Goal: Task Accomplishment & Management: Complete application form

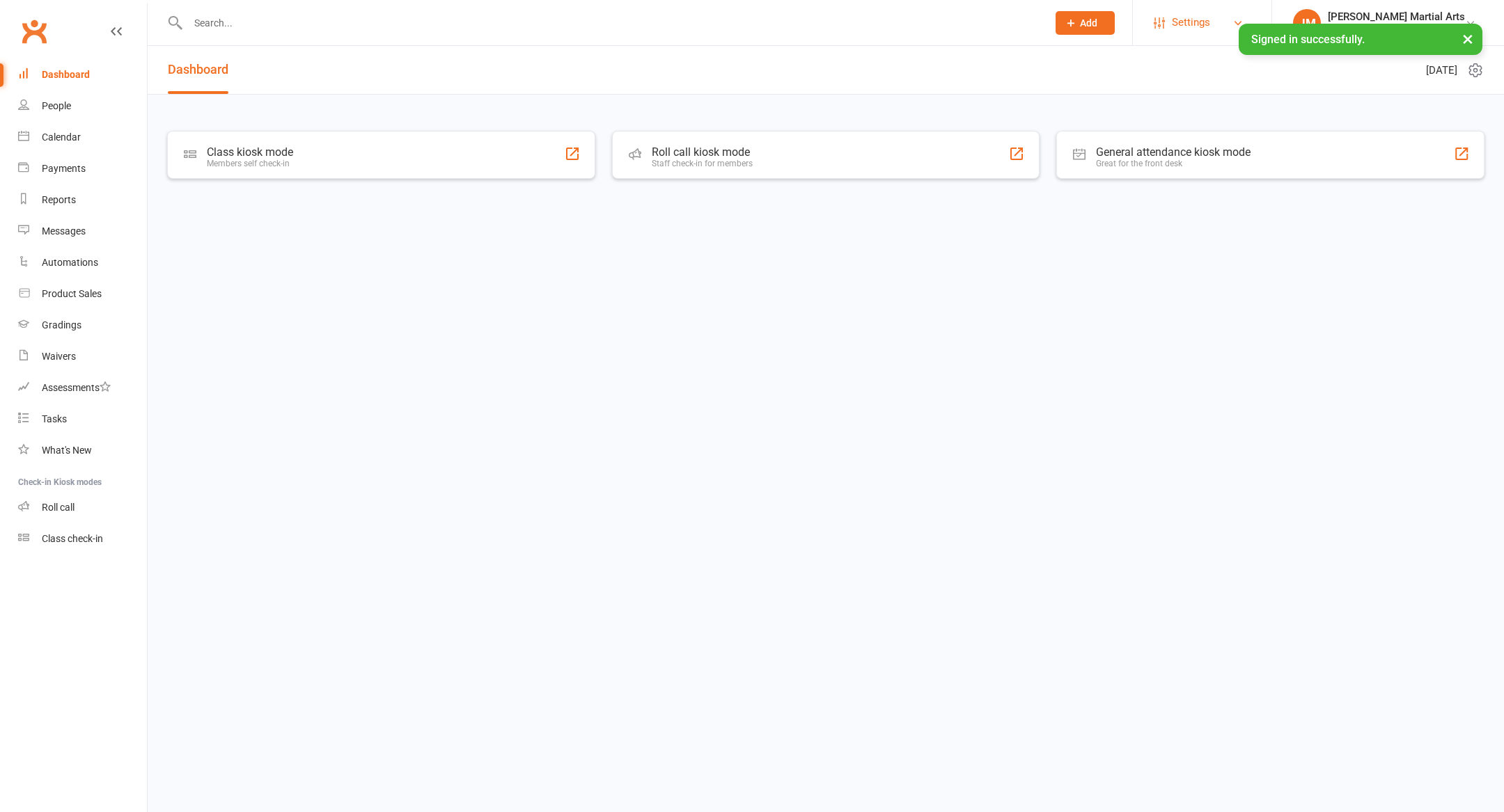
click at [1202, 15] on span "Settings" at bounding box center [1191, 23] width 39 height 31
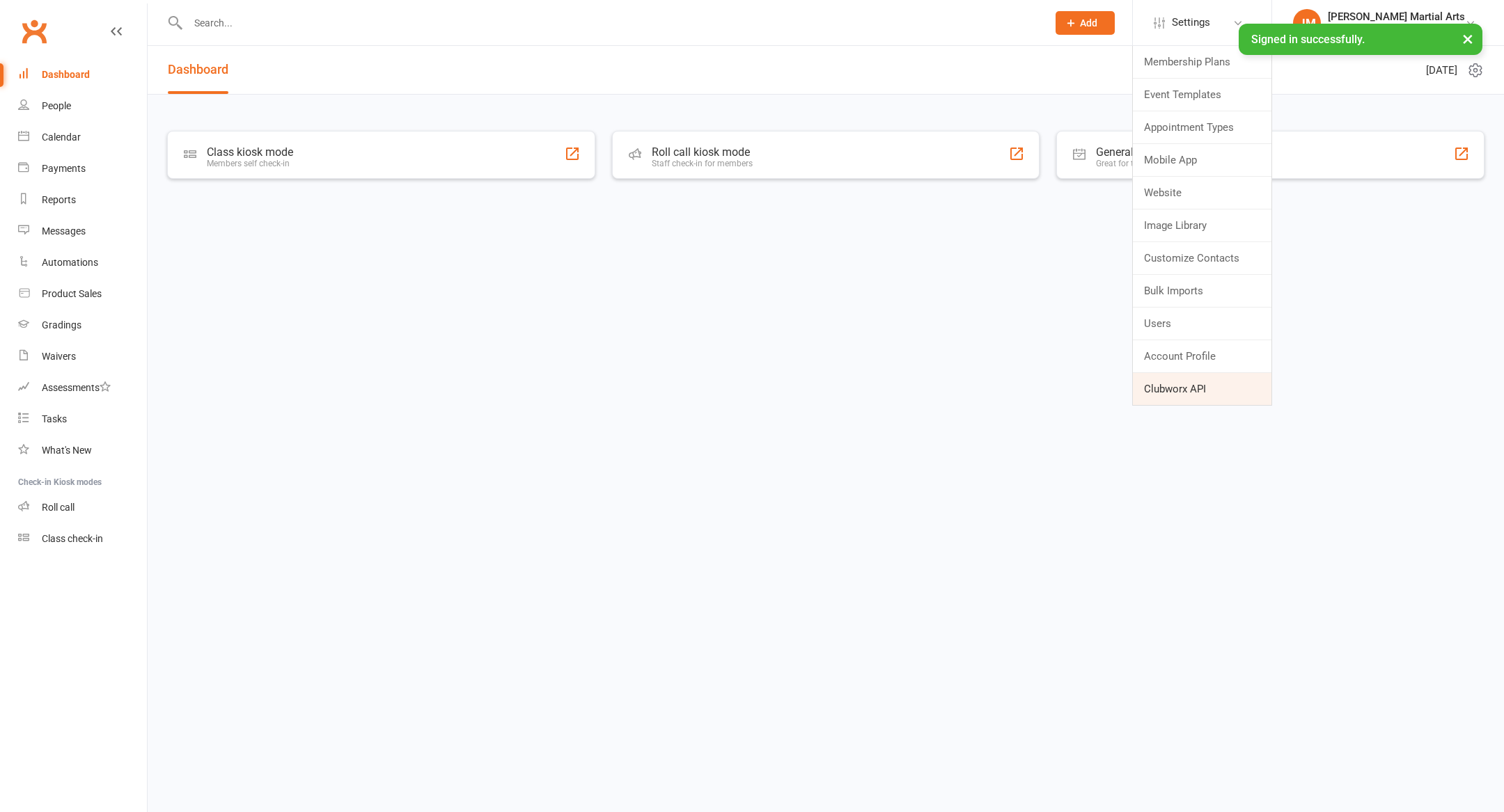
click at [1226, 393] on link "Clubworx API" at bounding box center [1202, 389] width 139 height 32
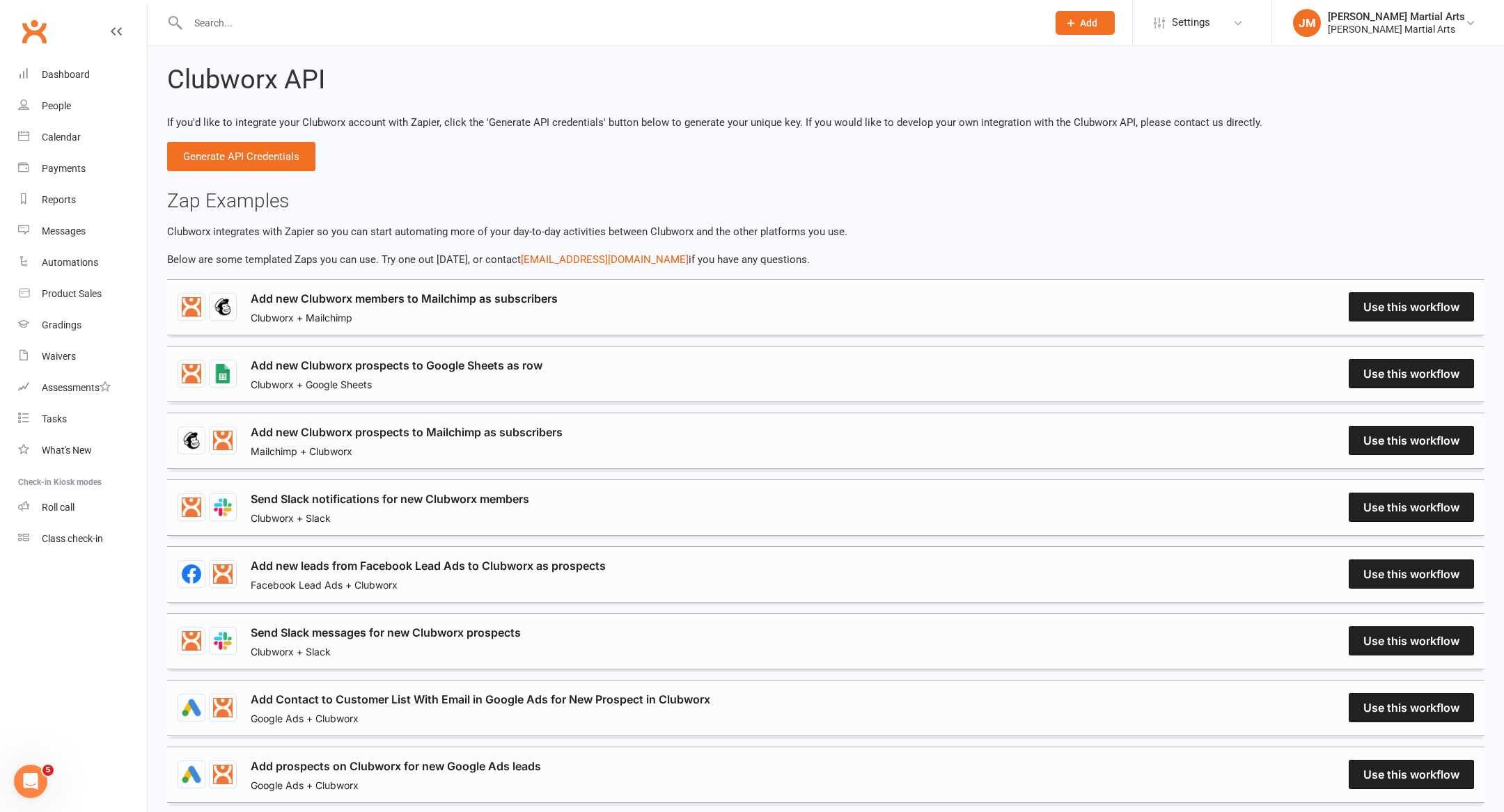
click at [542, 374] on link "Add new Clubworx prospects to Google Sheets as row" at bounding box center [396, 366] width 291 height 17
click at [245, 160] on button "Generate API Credentials" at bounding box center [241, 157] width 148 height 29
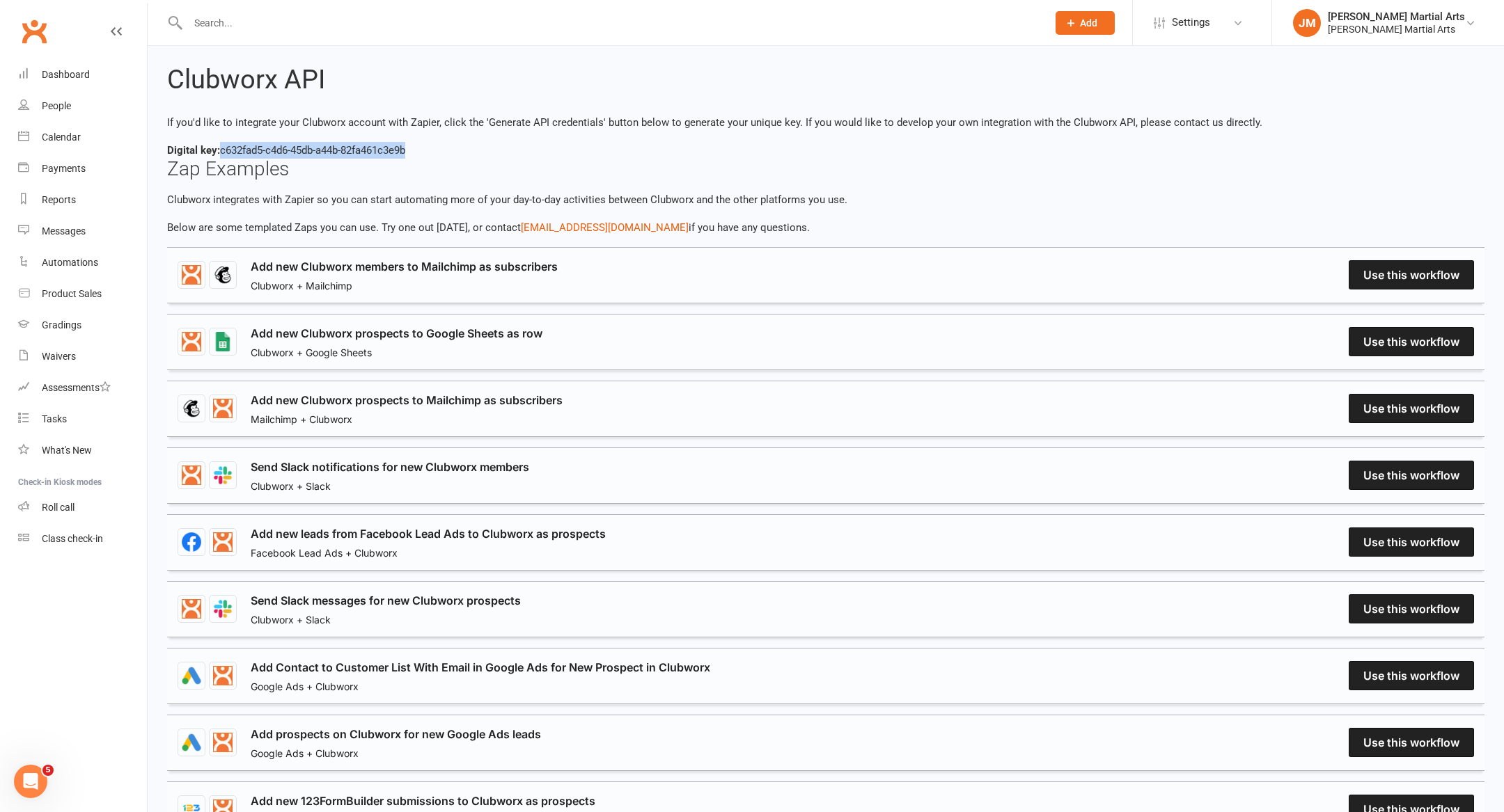
drag, startPoint x: 413, startPoint y: 145, endPoint x: 220, endPoint y: 151, distance: 193.1
click at [220, 151] on div "Digital key: c632fad5-c4d6-45db-a44b-82fa461c3e9b" at bounding box center [825, 151] width 1317 height 17
copy div "c632fad5-c4d6-45db-a44b-82fa461c3e9b"
click at [59, 105] on div "People" at bounding box center [56, 106] width 29 height 11
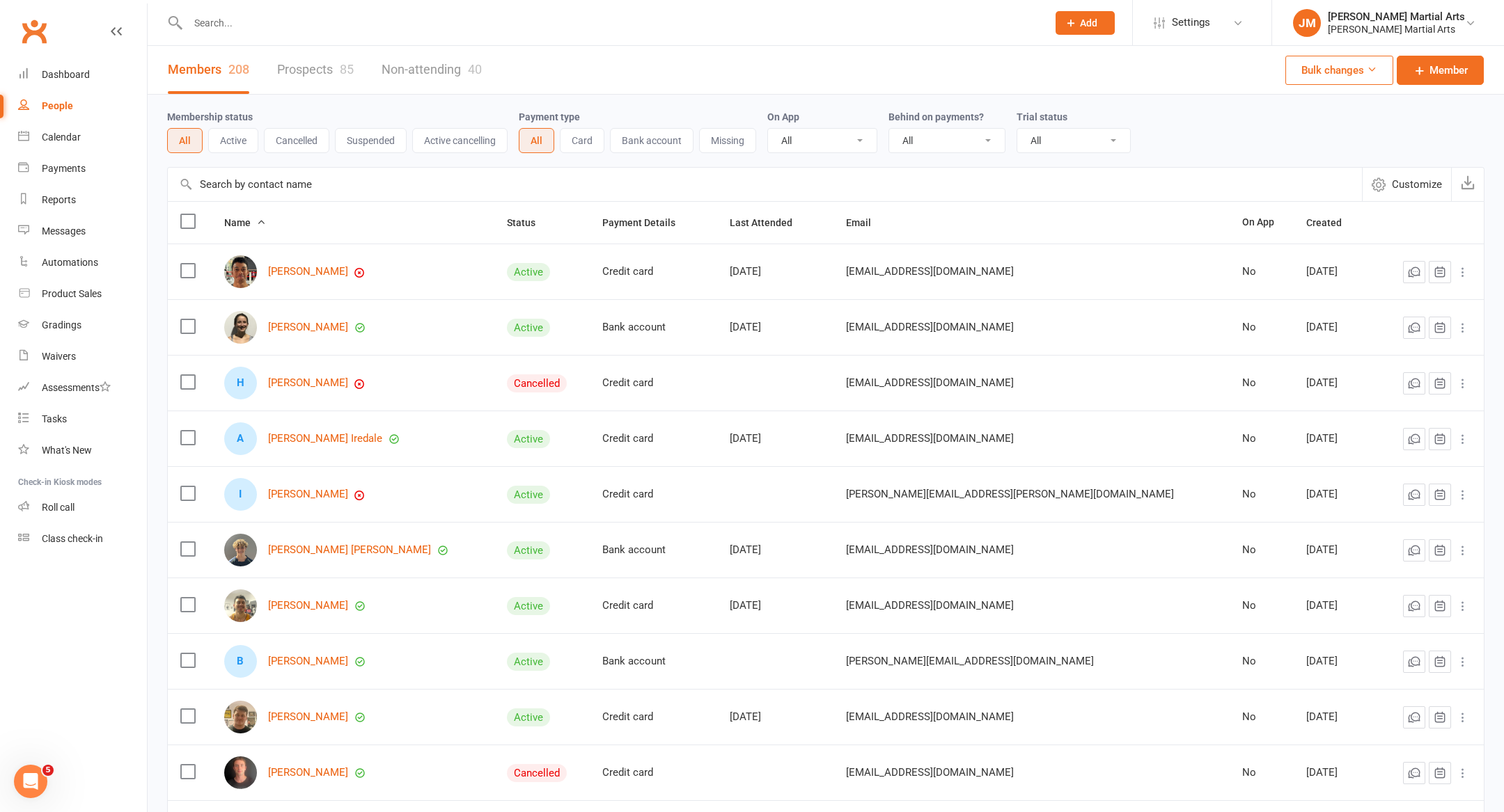
click at [271, 75] on div "Members 208 Prospects 85 Non-attending 40" at bounding box center [325, 70] width 355 height 48
click at [319, 73] on link "Prospects 85" at bounding box center [315, 70] width 76 height 48
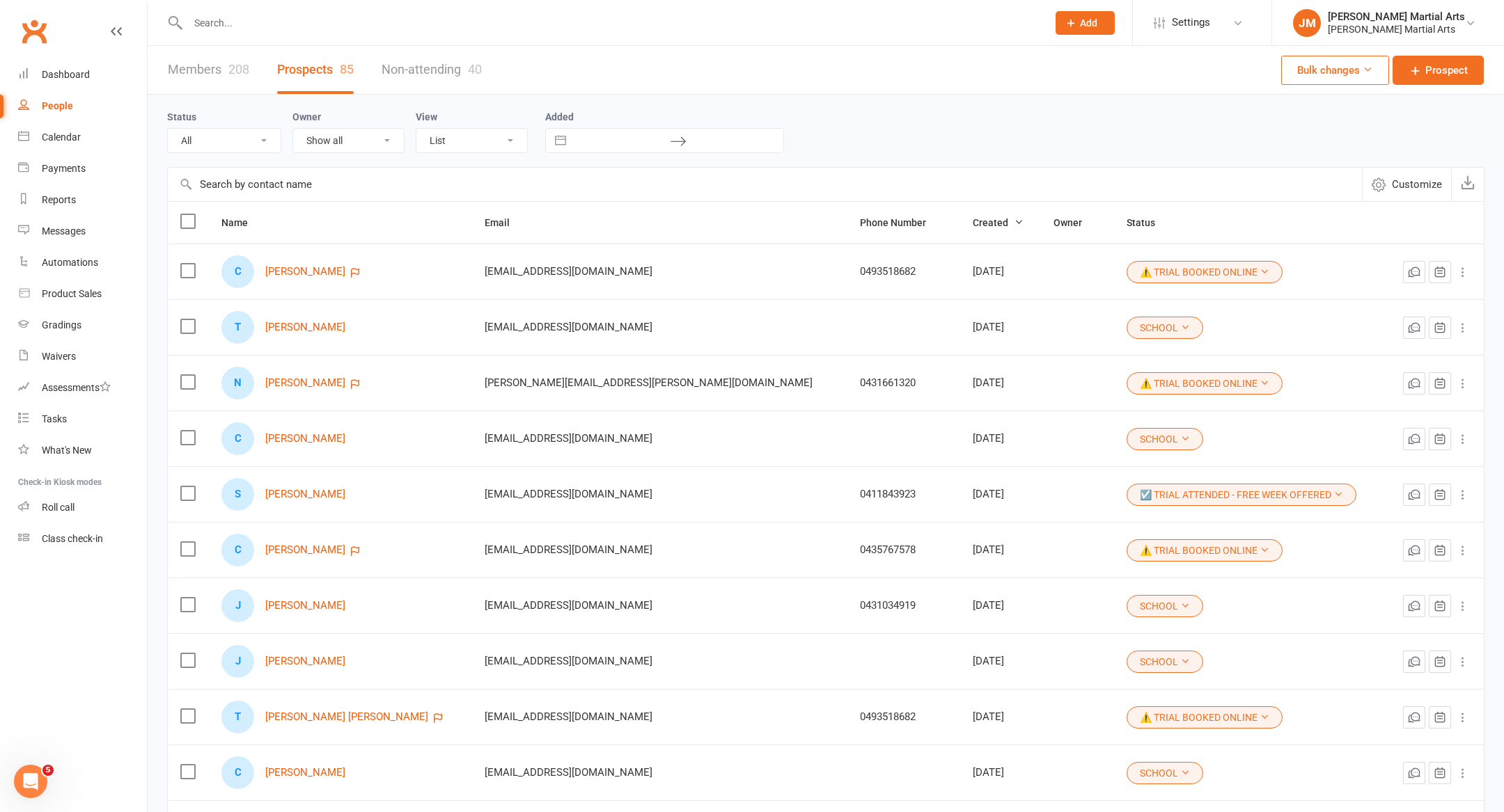
click at [1114, 23] on button "Add" at bounding box center [1085, 23] width 59 height 24
click at [1093, 63] on link "Prospect" at bounding box center [1069, 62] width 124 height 32
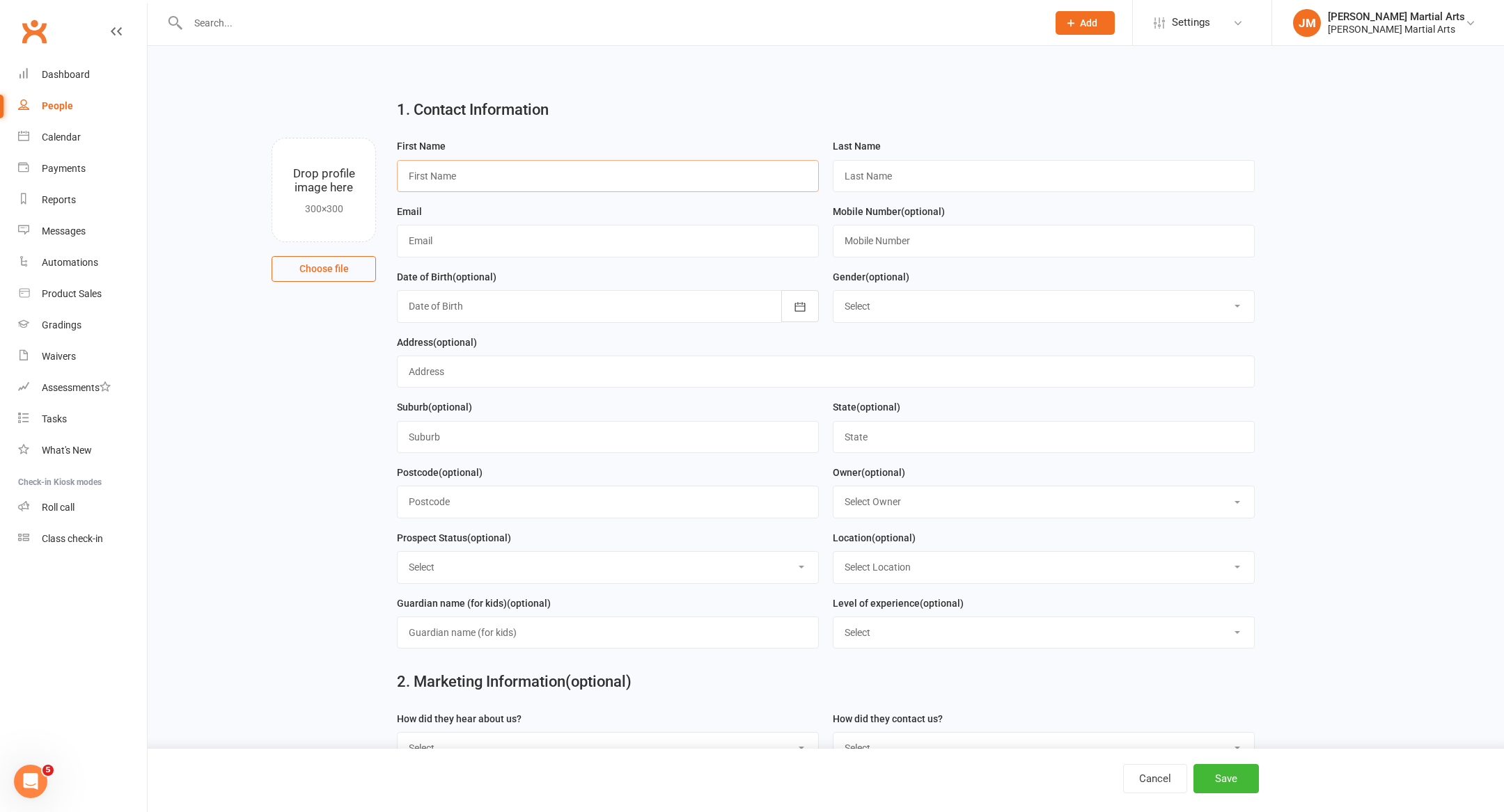
click at [455, 185] on input "text" at bounding box center [607, 175] width 422 height 32
type input "siina"
type input "test"
click at [430, 241] on input "text" at bounding box center [607, 241] width 422 height 32
type input "[EMAIL_ADDRESS][DOMAIN_NAME]"
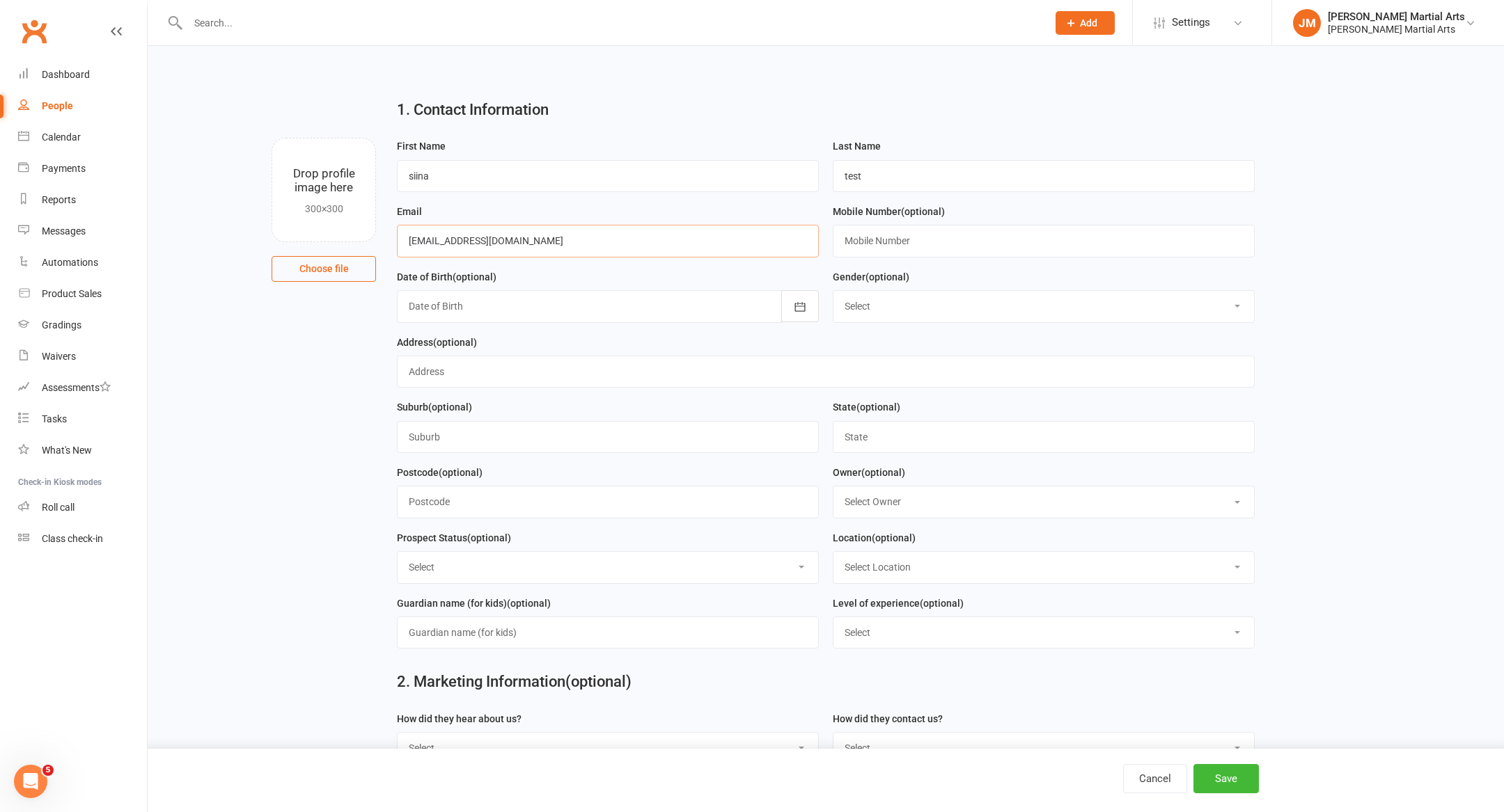
click at [533, 244] on input "[EMAIL_ADDRESS][DOMAIN_NAME]" at bounding box center [607, 241] width 422 height 32
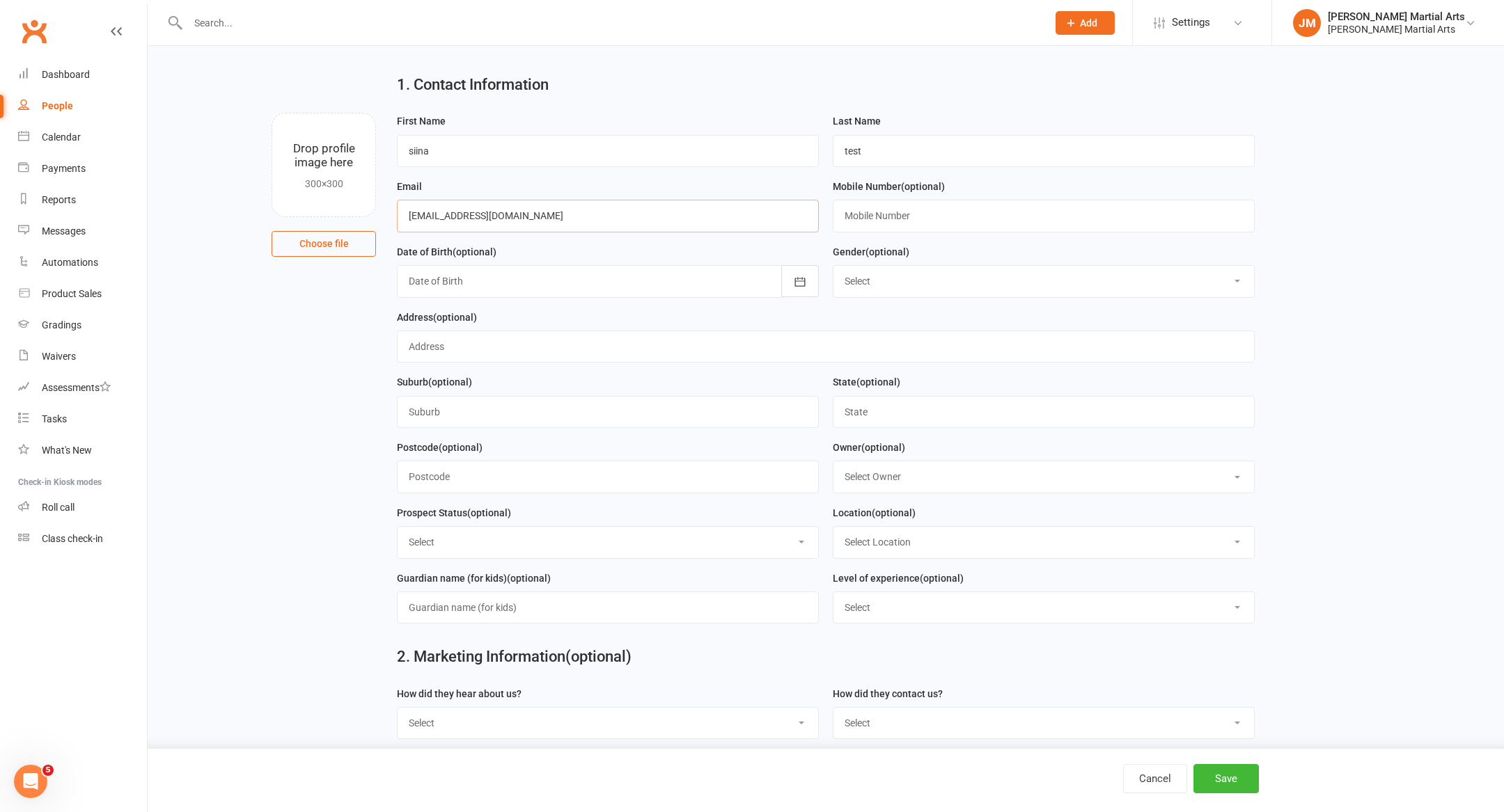
scroll to position [48, 0]
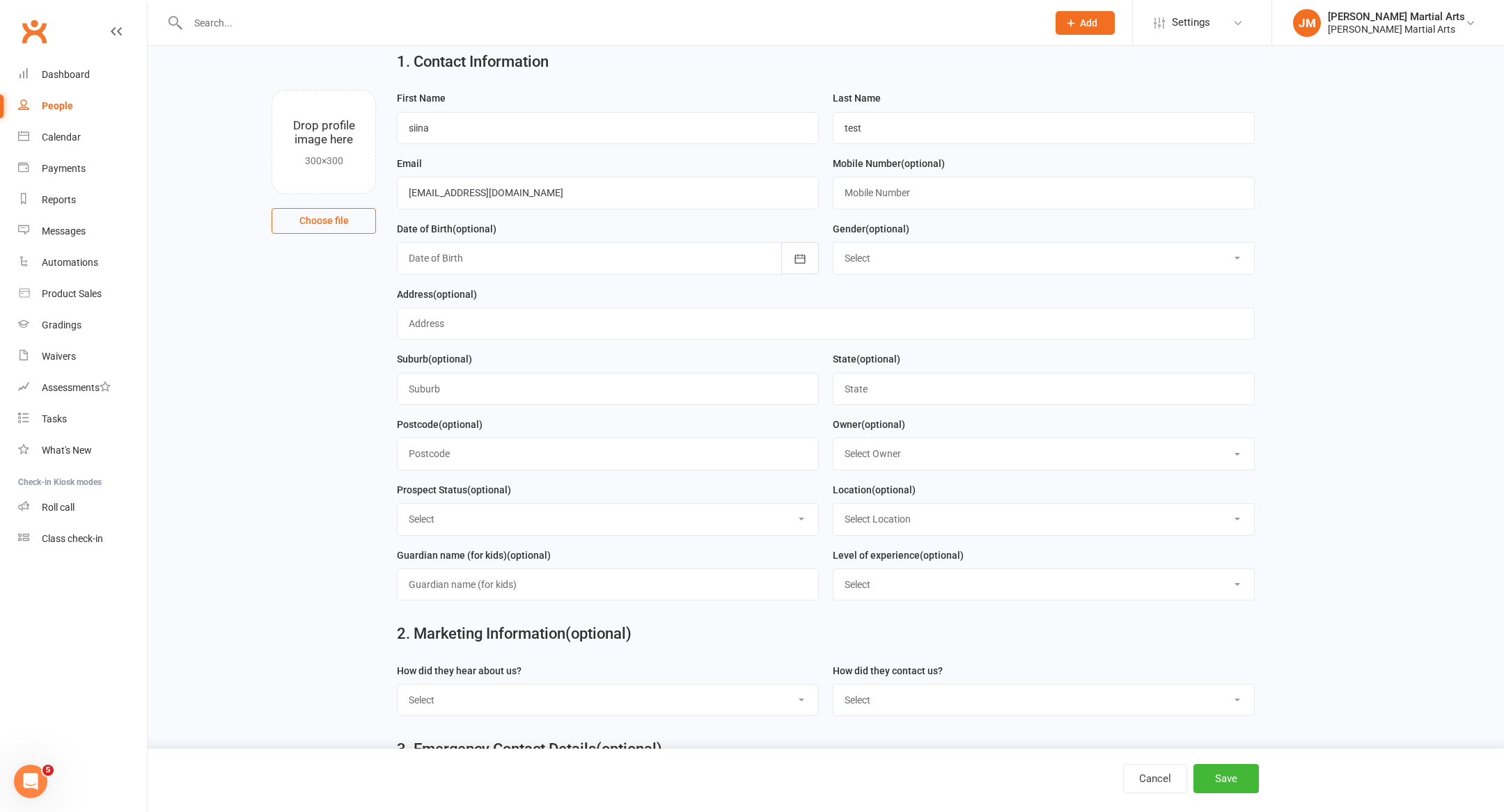
click at [502, 254] on div at bounding box center [607, 258] width 422 height 32
click at [405, 295] on button "button" at bounding box center [420, 292] width 30 height 25
click at [475, 348] on span "2007" at bounding box center [472, 349] width 22 height 13
click at [479, 369] on button "August" at bounding box center [500, 376] width 72 height 27
click at [500, 364] on button "07" at bounding box center [515, 374] width 29 height 25
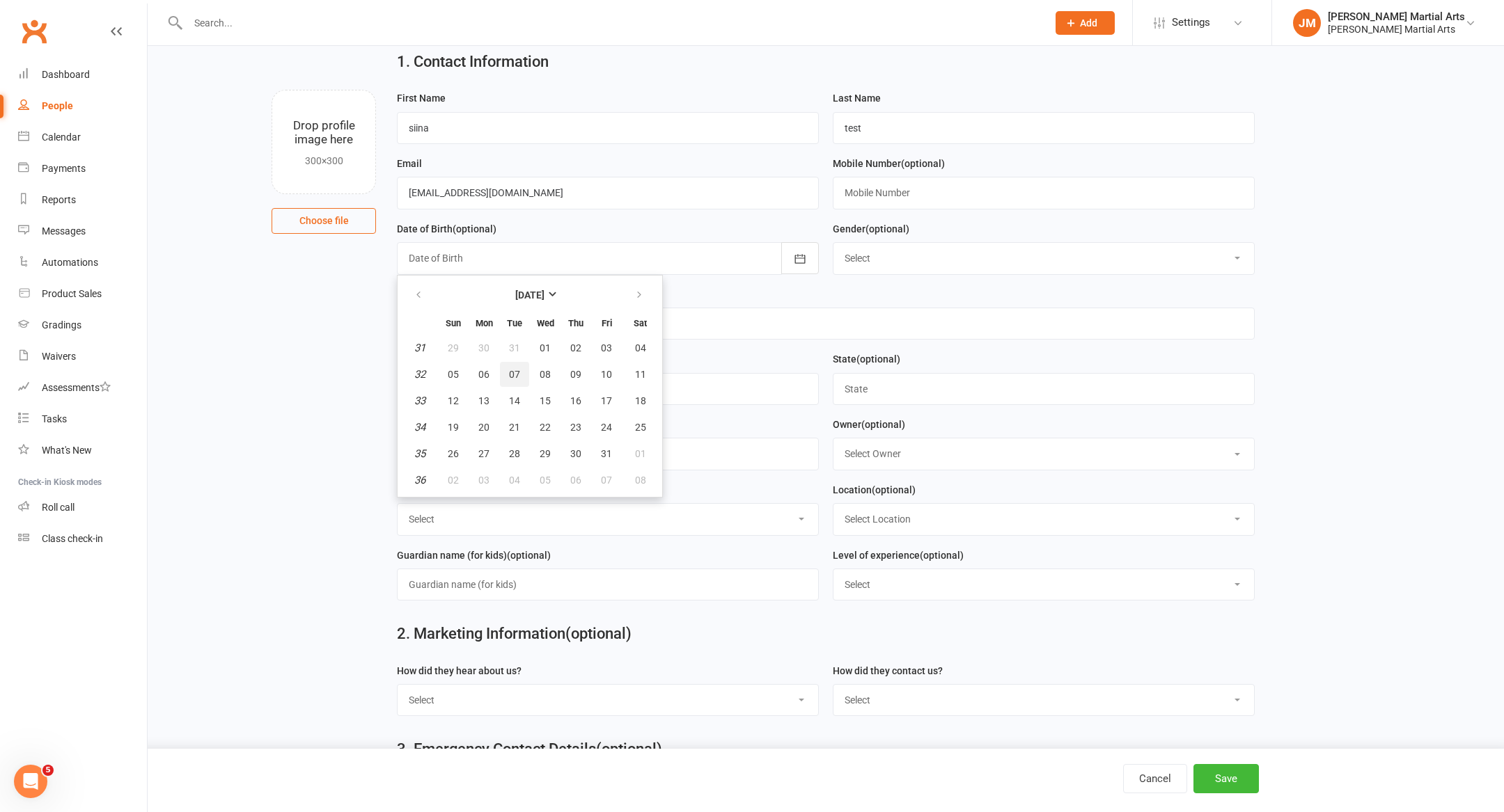
type input "[DATE]"
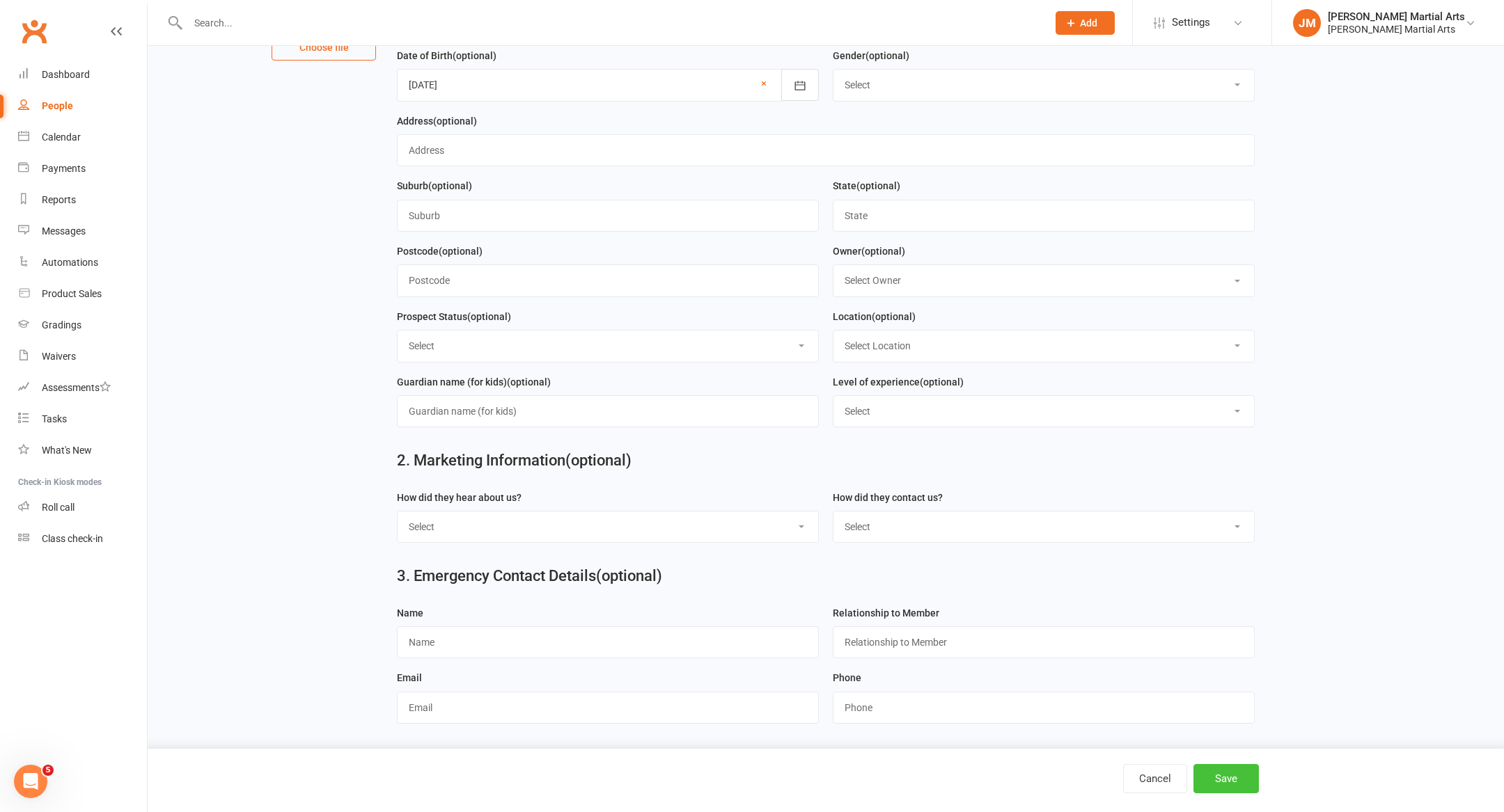
click at [1228, 790] on button "Save" at bounding box center [1226, 779] width 65 height 29
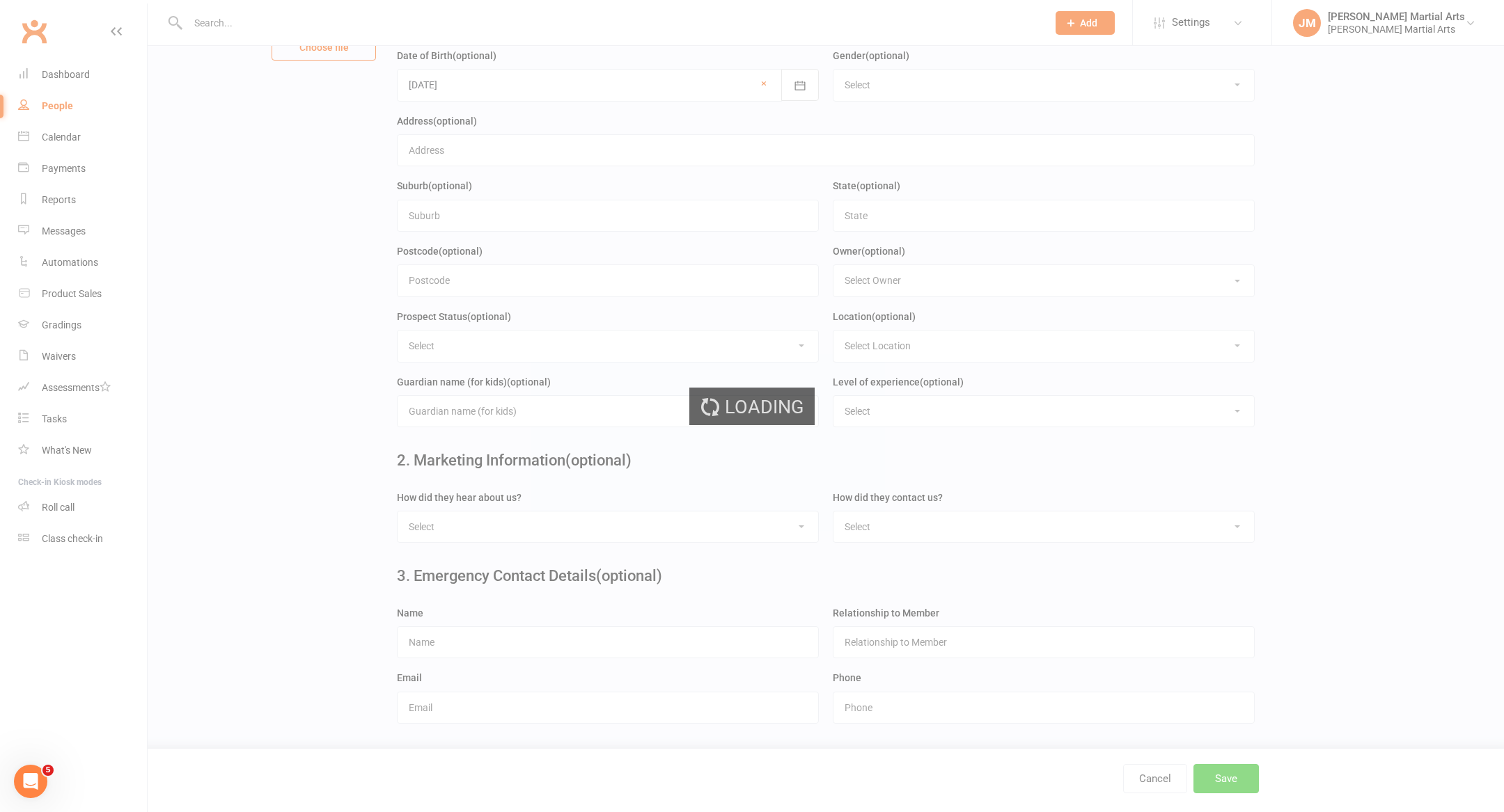
scroll to position [0, 0]
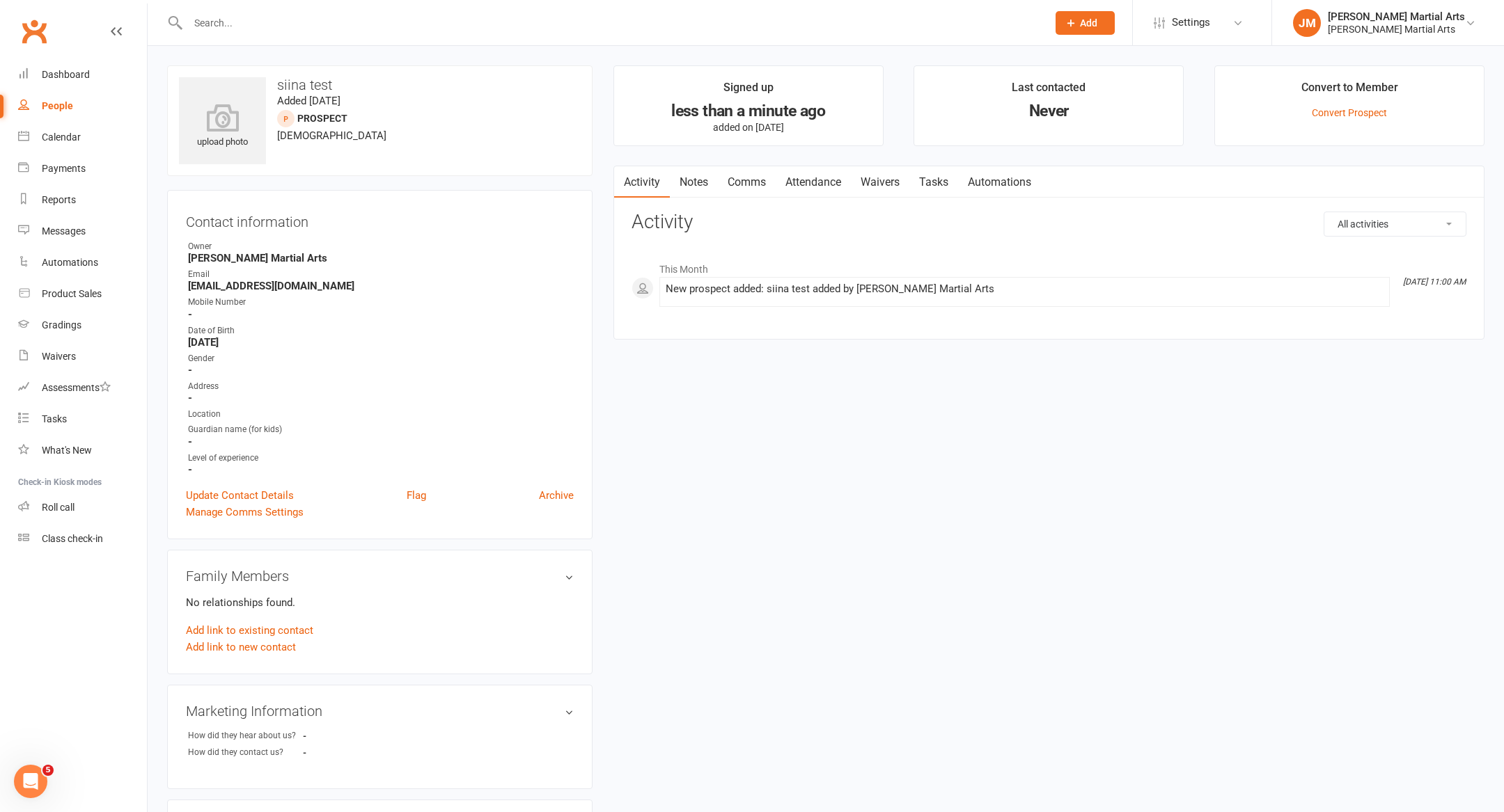
click at [1097, 21] on span "Add" at bounding box center [1088, 23] width 17 height 11
click at [843, 427] on div "upload photo siina test Added [DATE] prospect [DEMOGRAPHIC_DATA] Contact inform…" at bounding box center [825, 637] width 1338 height 1145
click at [1406, 13] on div "[PERSON_NAME] Martial Arts" at bounding box center [1396, 17] width 137 height 13
click at [1305, 534] on div "upload photo siina test Added [DATE] prospect [DEMOGRAPHIC_DATA] Contact inform…" at bounding box center [825, 637] width 1338 height 1145
